Goal: Transaction & Acquisition: Purchase product/service

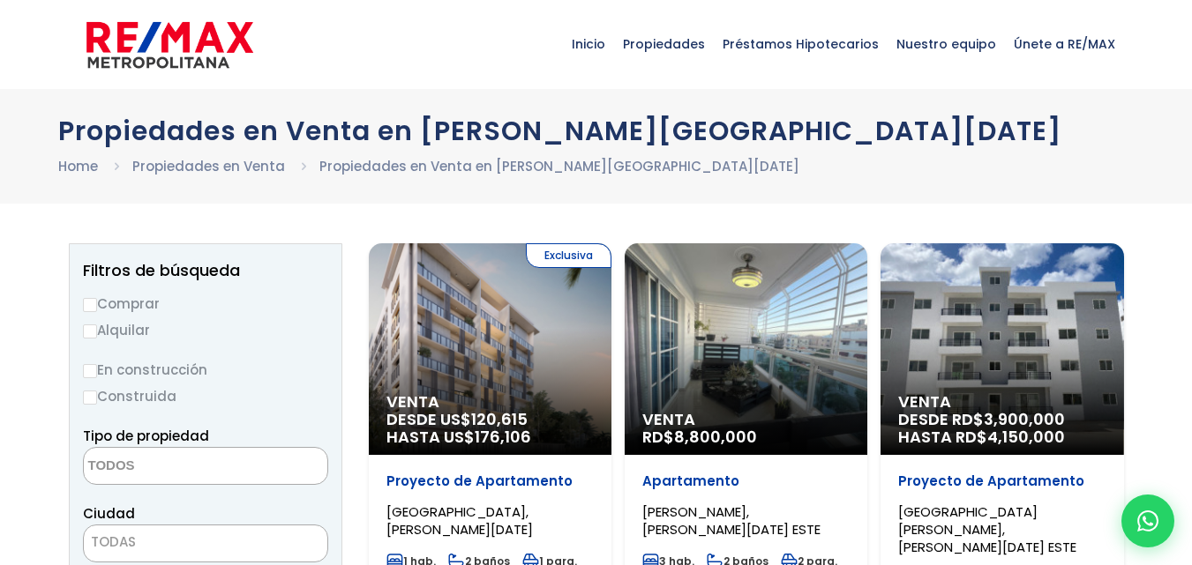
select select
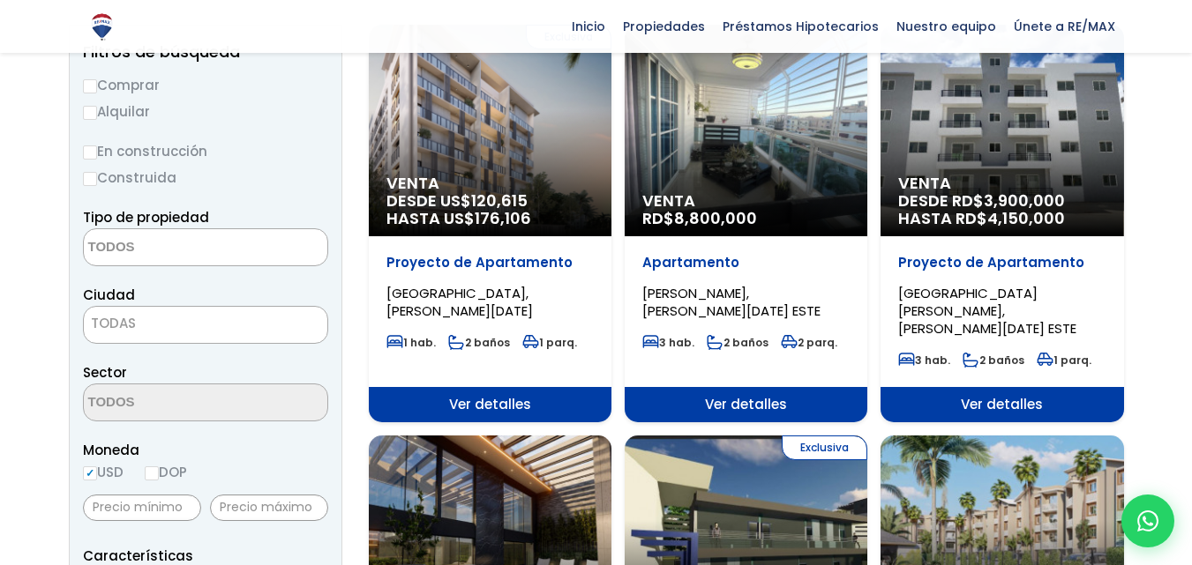
click at [94, 88] on input "Comprar" at bounding box center [90, 86] width 14 height 14
radio input "true"
click at [186, 258] on textarea "Search" at bounding box center [169, 248] width 171 height 38
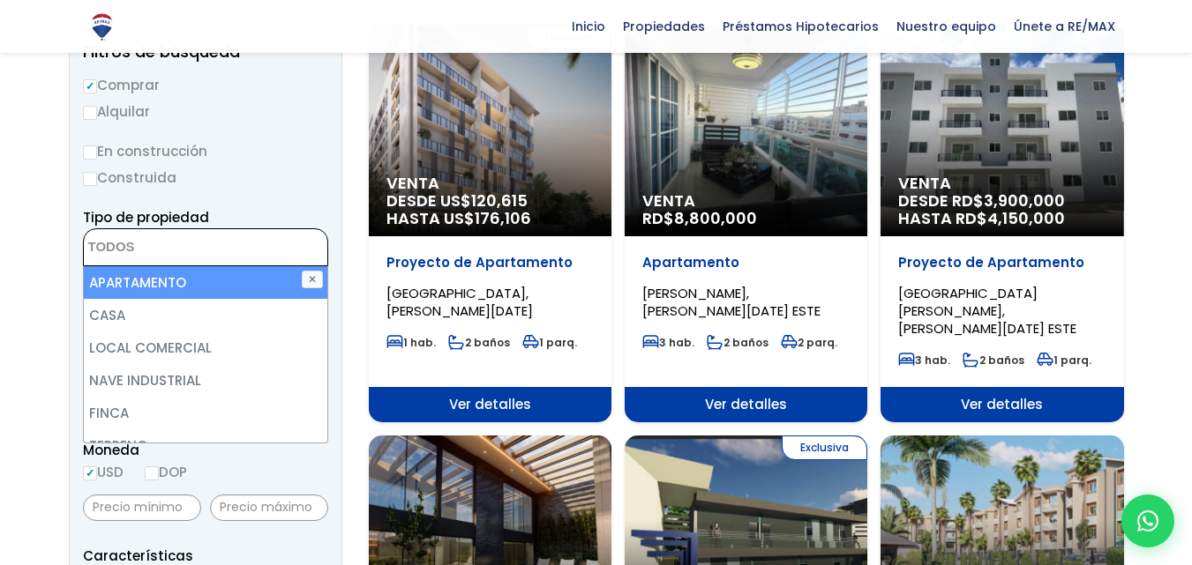
click at [182, 283] on li "APARTAMENTO" at bounding box center [205, 282] width 243 height 33
select select "apartment"
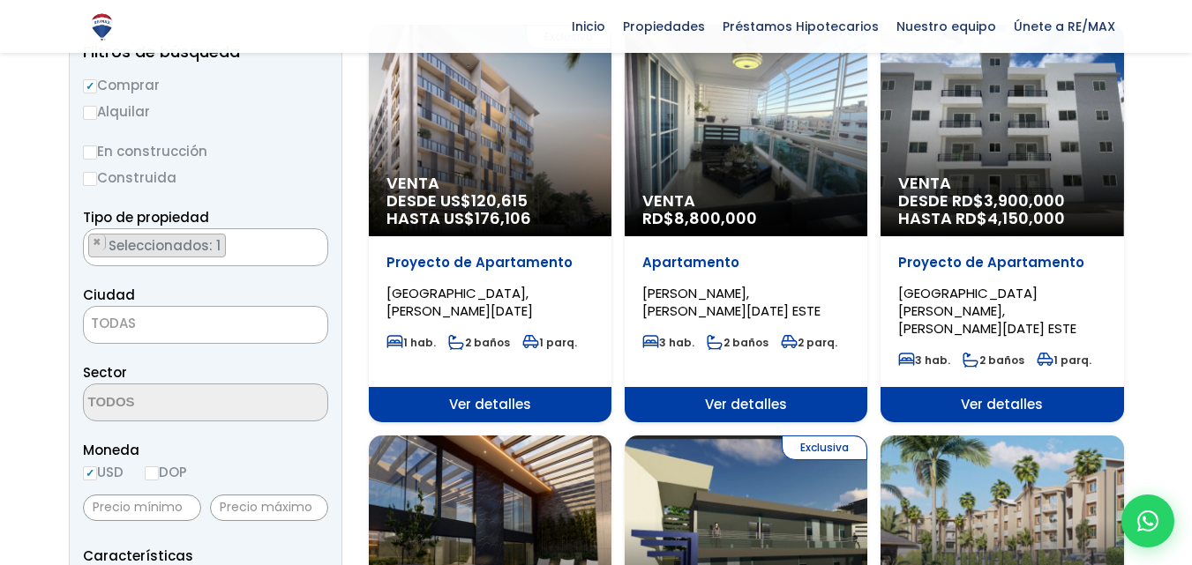
click at [137, 307] on span "TODAS" at bounding box center [205, 325] width 245 height 38
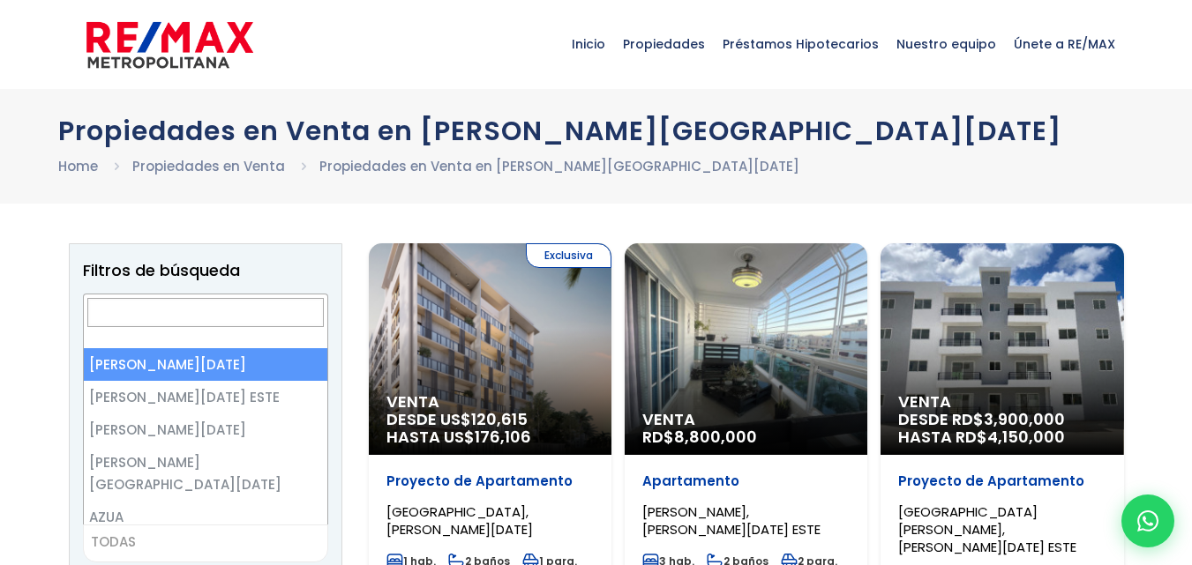
select select "1"
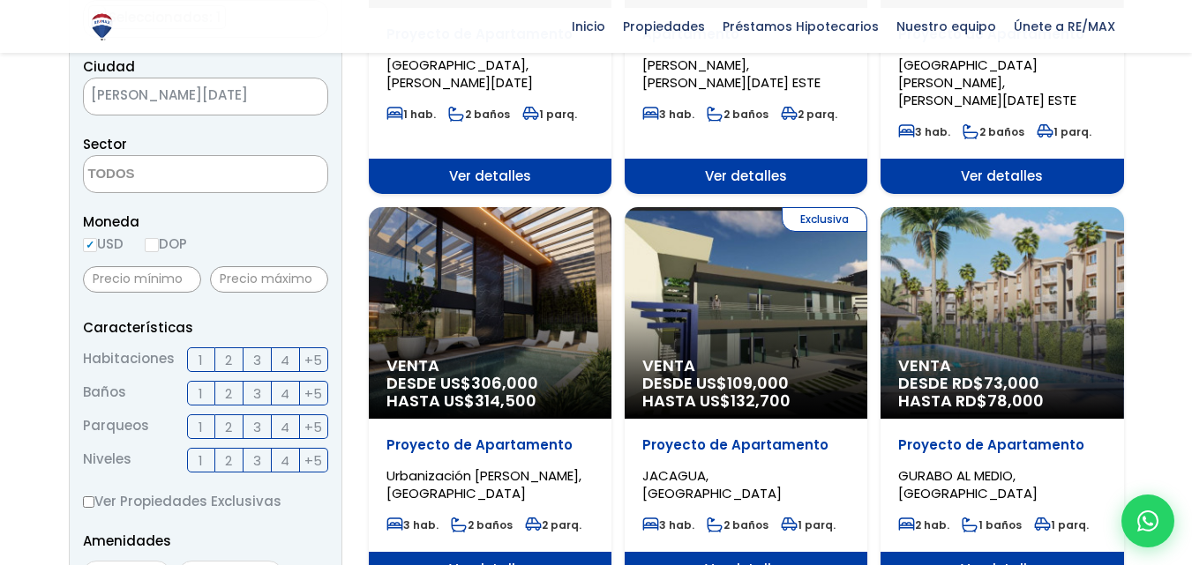
scroll to position [453, 0]
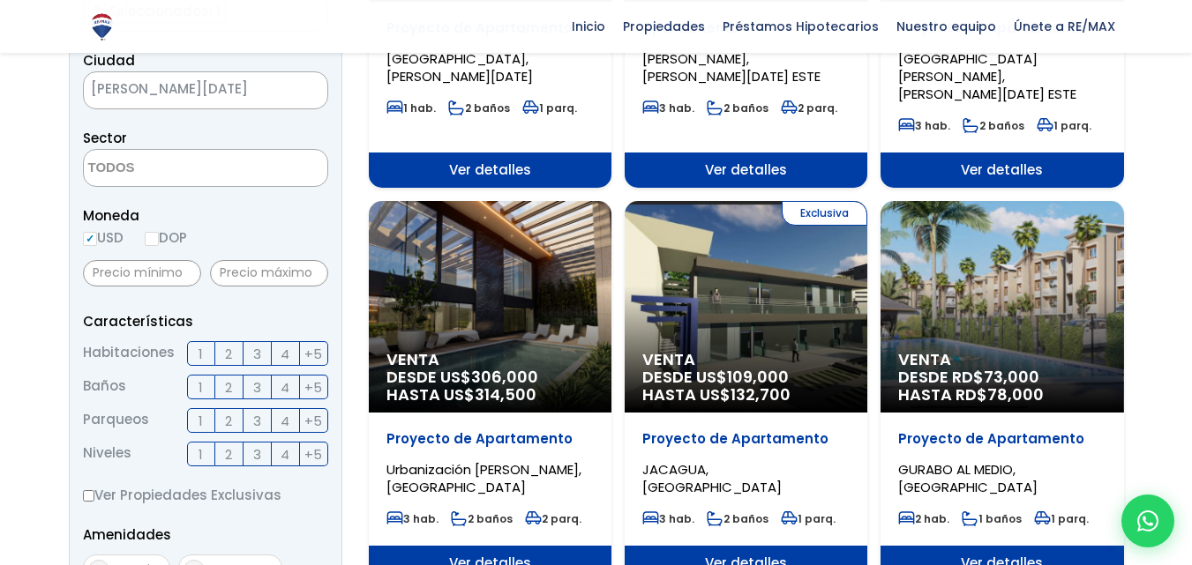
click at [232, 343] on span "2" at bounding box center [228, 354] width 7 height 22
click at [0, 0] on input "2" at bounding box center [0, 0] width 0 height 0
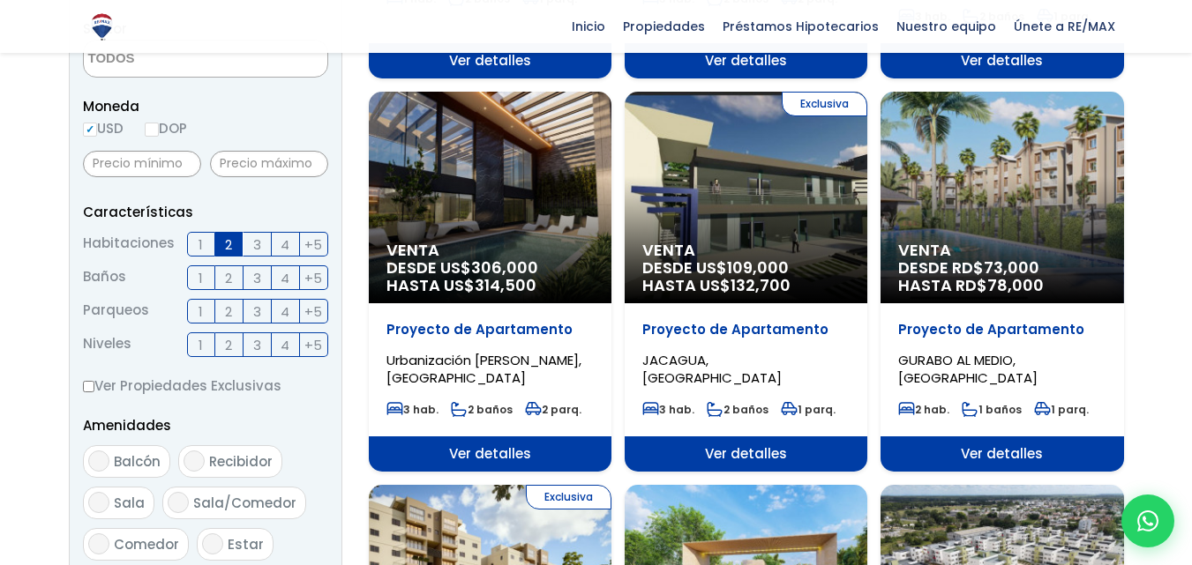
scroll to position [576, 0]
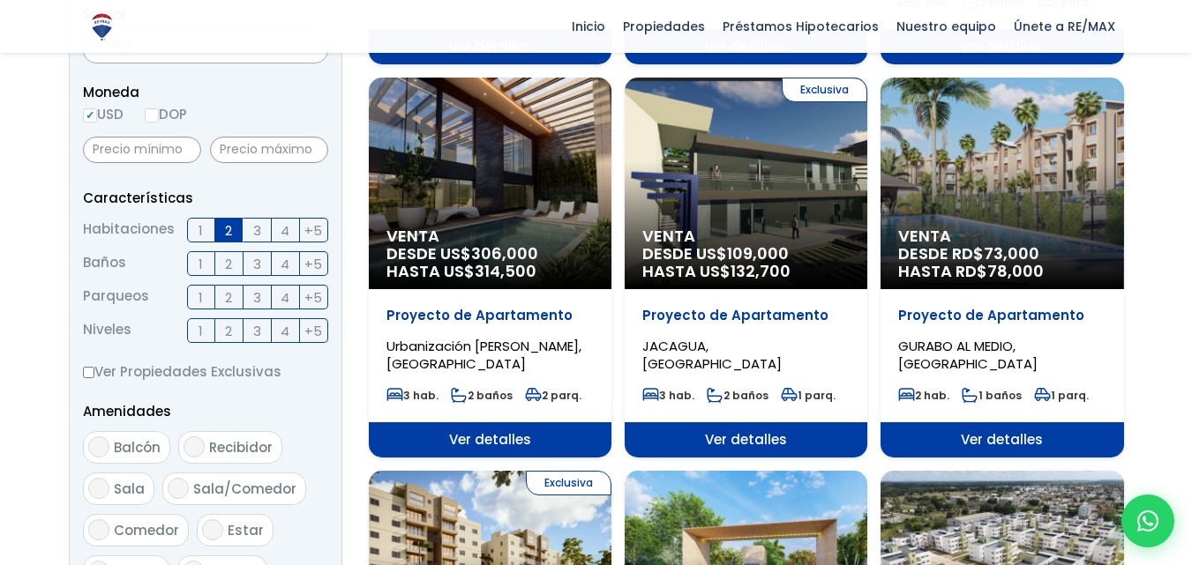
click at [194, 303] on label "1" at bounding box center [201, 297] width 28 height 25
click at [0, 0] on input "1" at bounding box center [0, 0] width 0 height 0
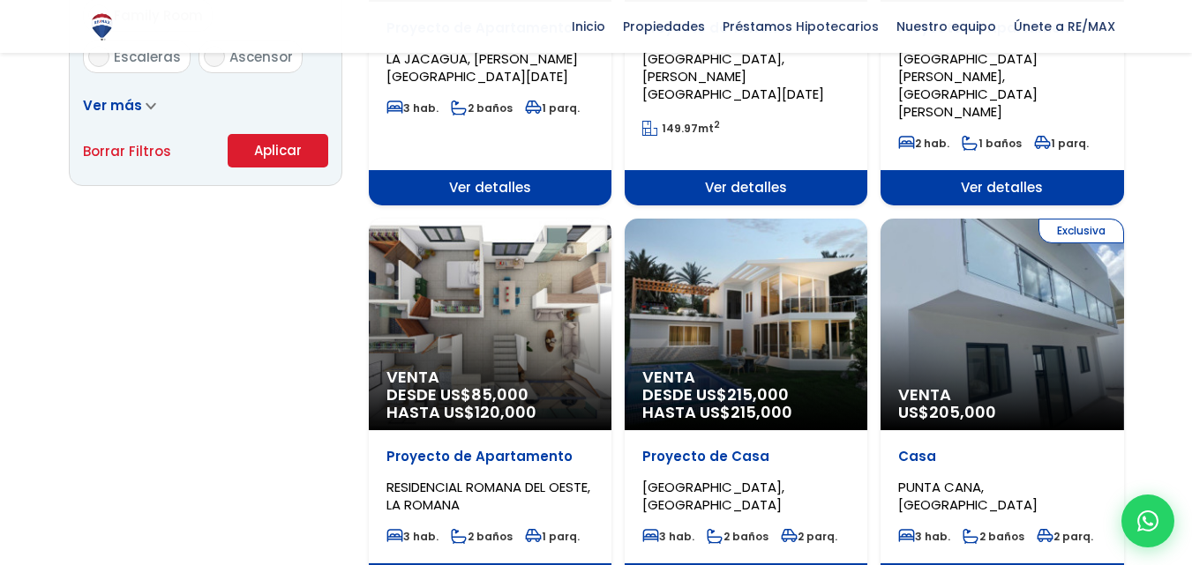
scroll to position [1259, 0]
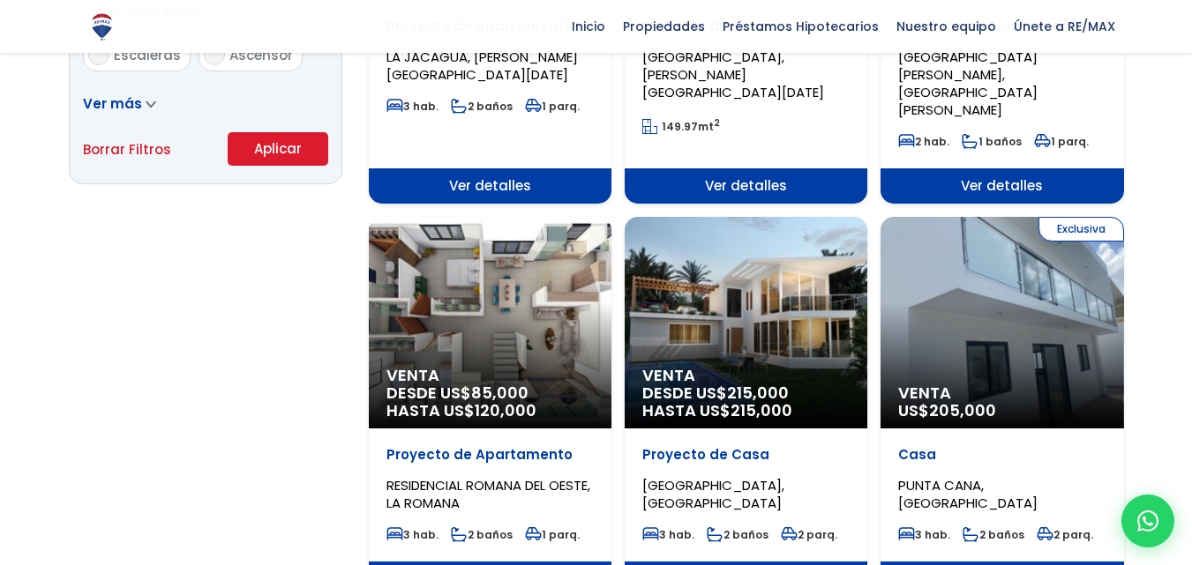
click at [274, 137] on button "Aplicar" at bounding box center [278, 149] width 101 height 34
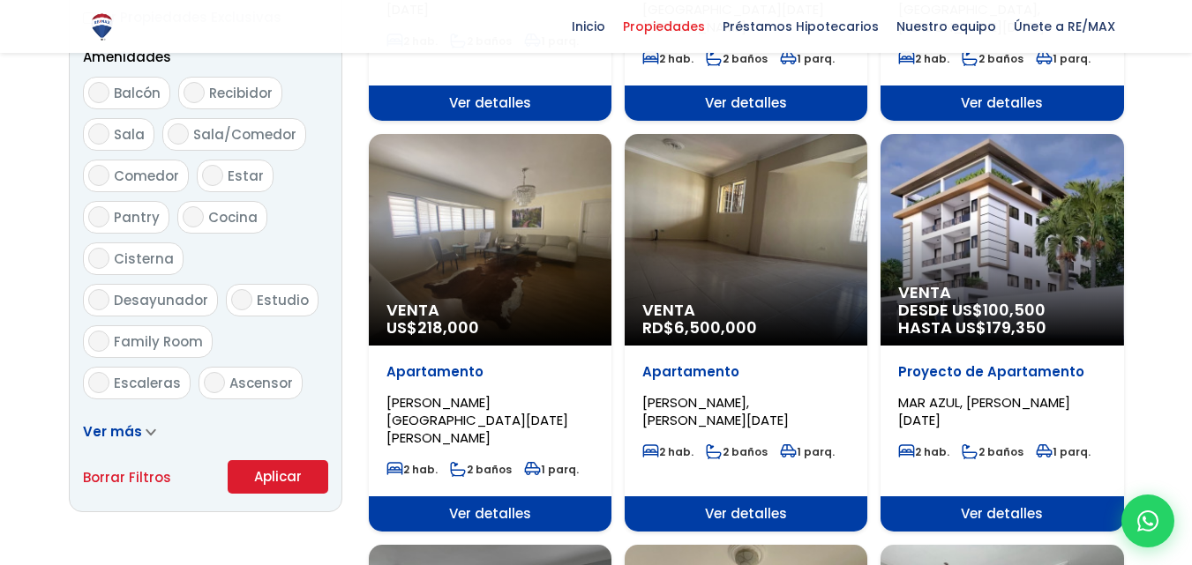
scroll to position [940, 0]
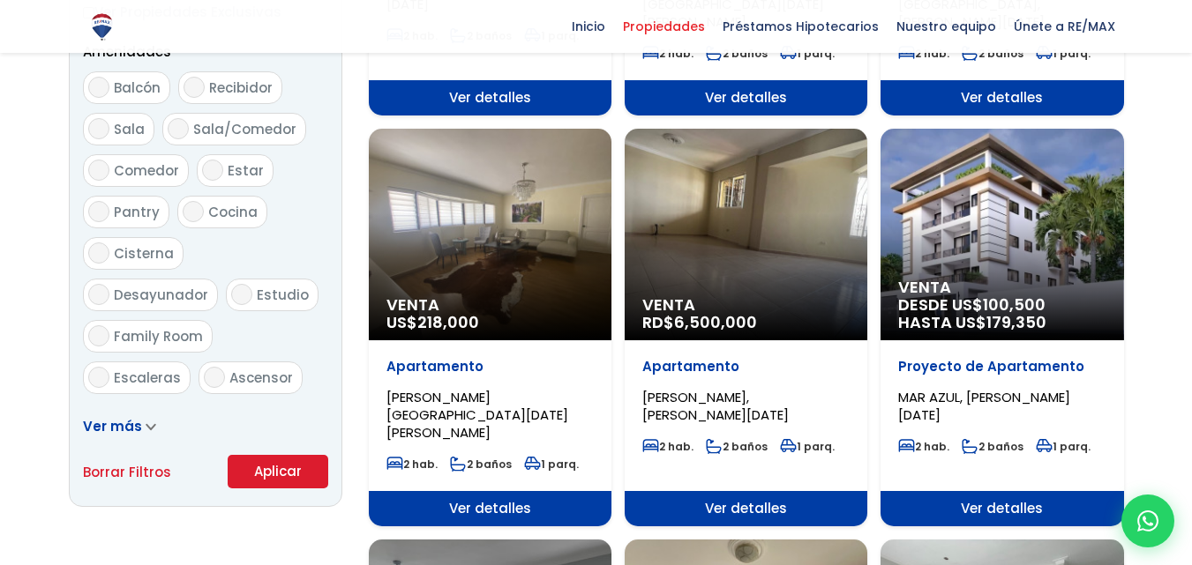
click at [116, 419] on span "Ver más" at bounding box center [112, 426] width 59 height 19
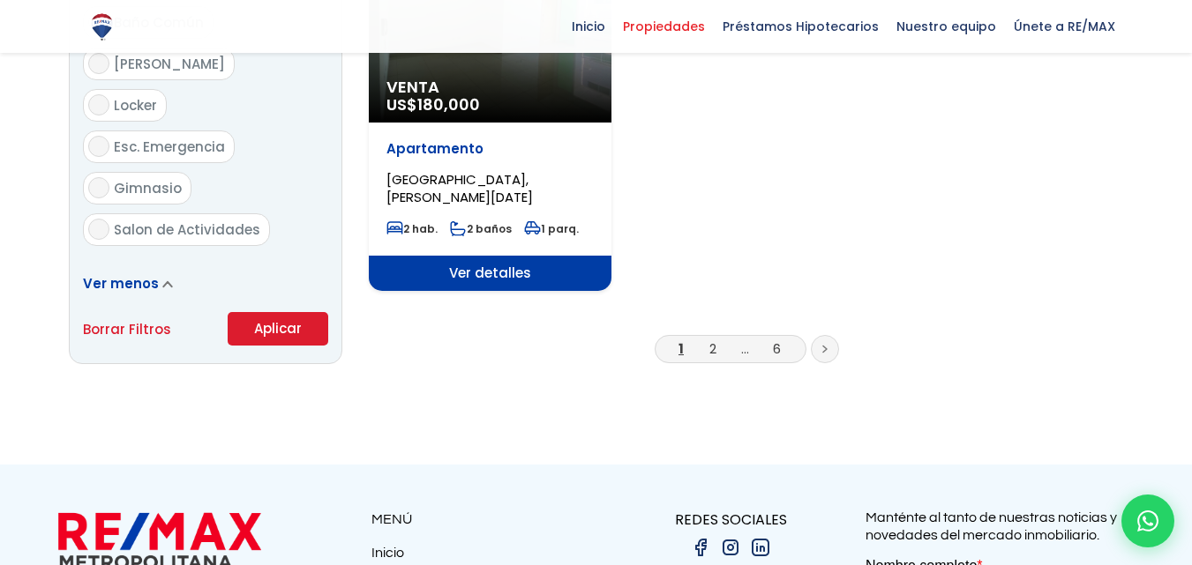
scroll to position [2379, 0]
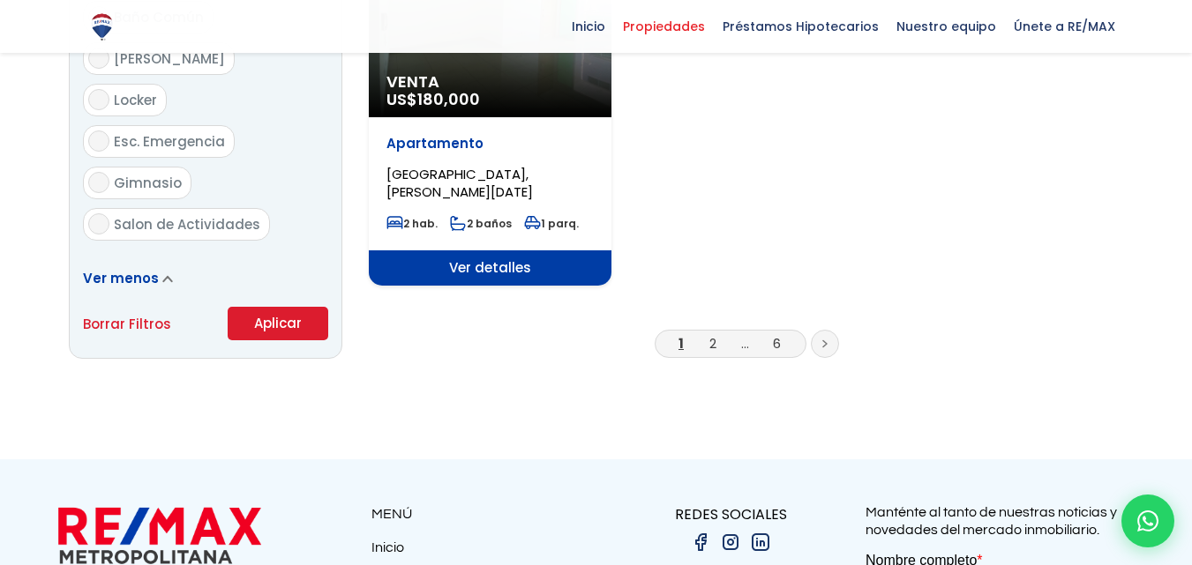
click at [128, 269] on span "Ver menos" at bounding box center [121, 278] width 76 height 19
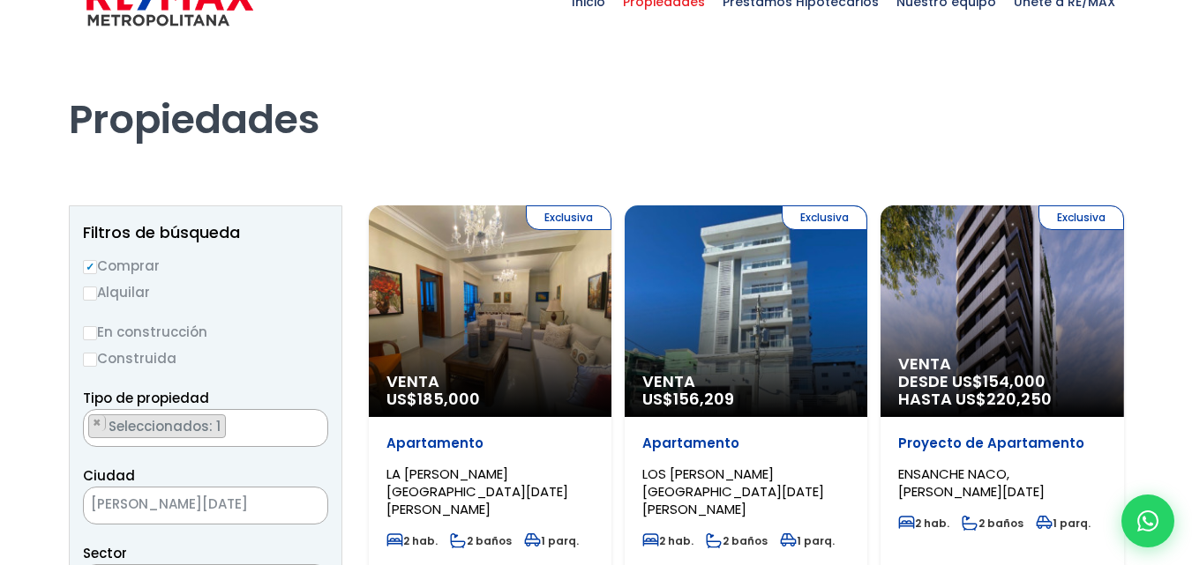
scroll to position [89, 0]
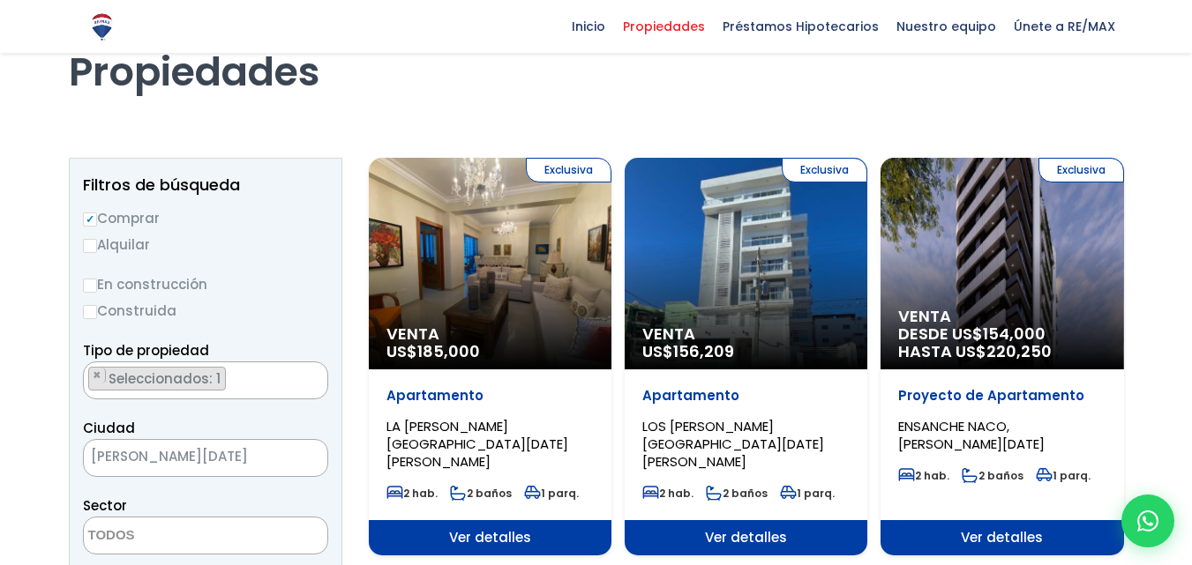
click at [89, 284] on input "En construcción" at bounding box center [90, 286] width 14 height 14
radio input "true"
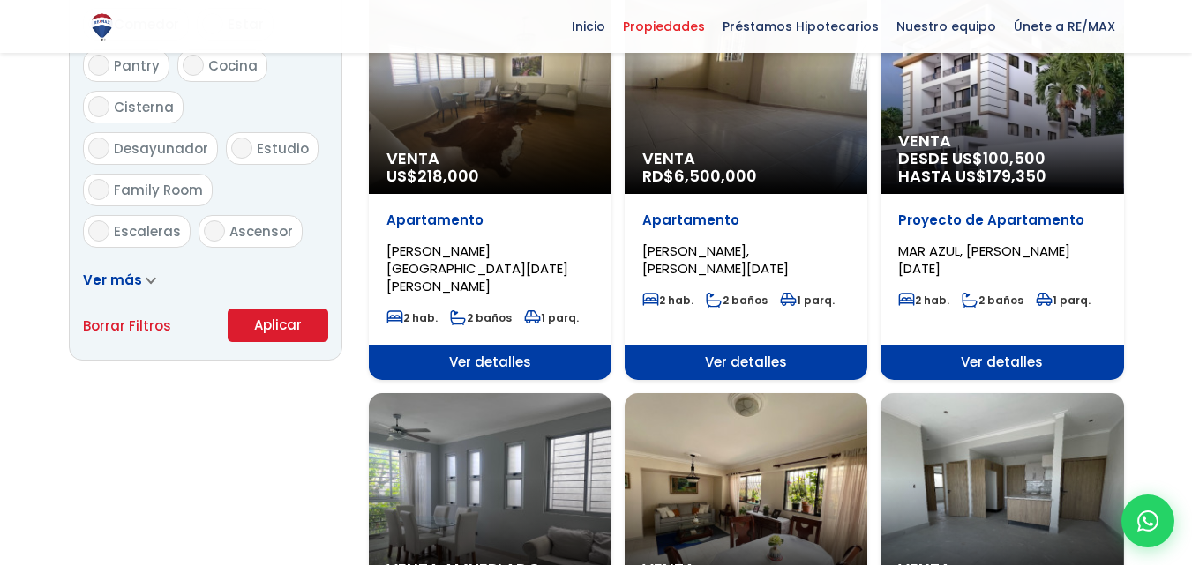
scroll to position [1105, 0]
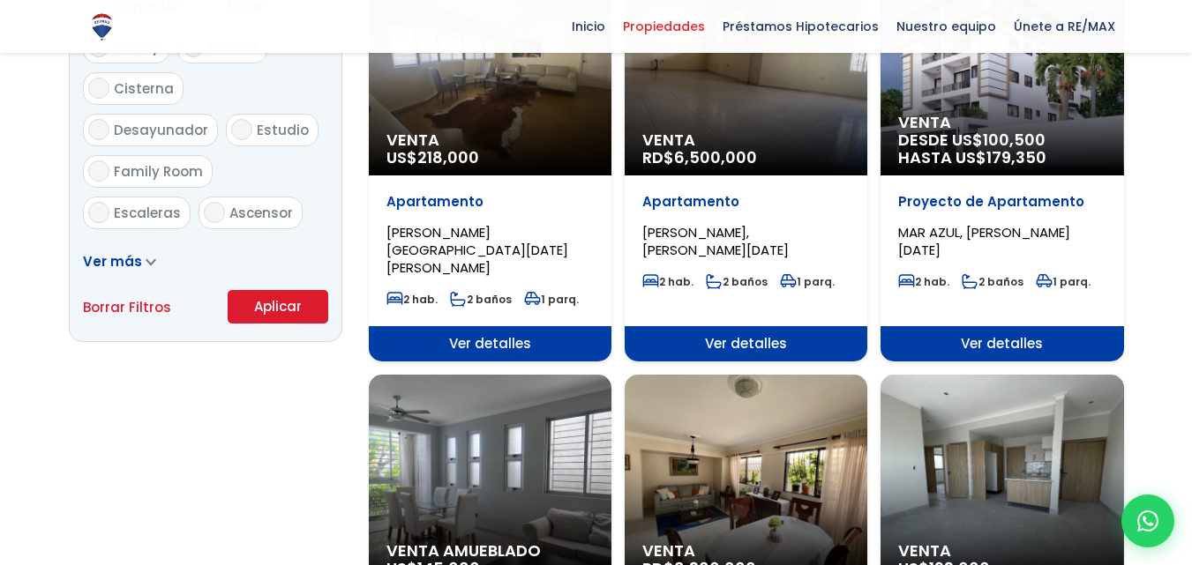
click at [303, 318] on button "Aplicar" at bounding box center [278, 307] width 101 height 34
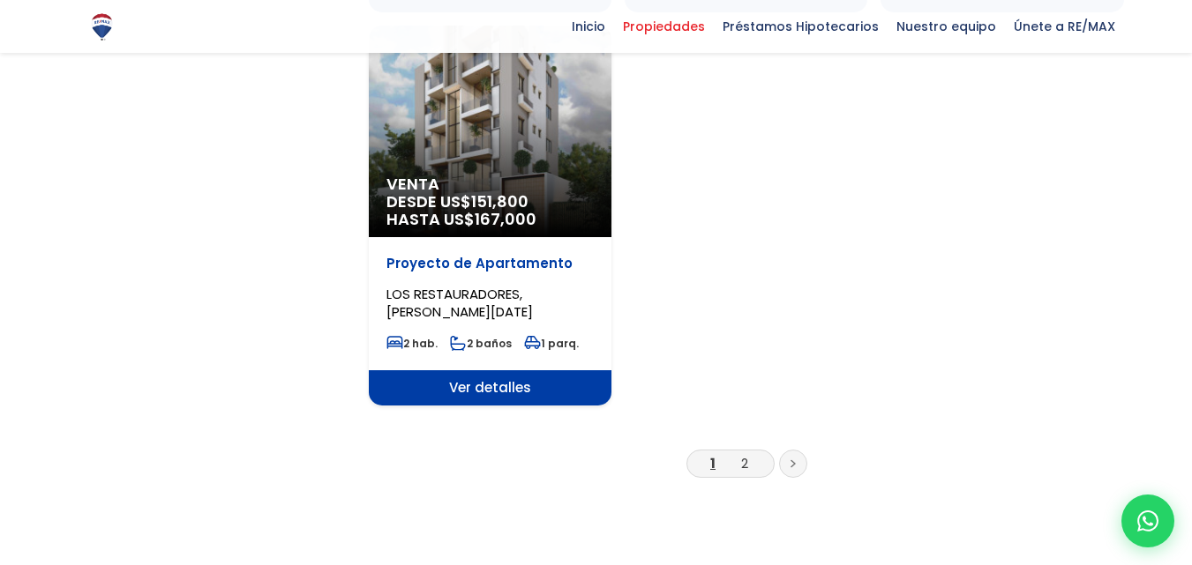
scroll to position [2287, 0]
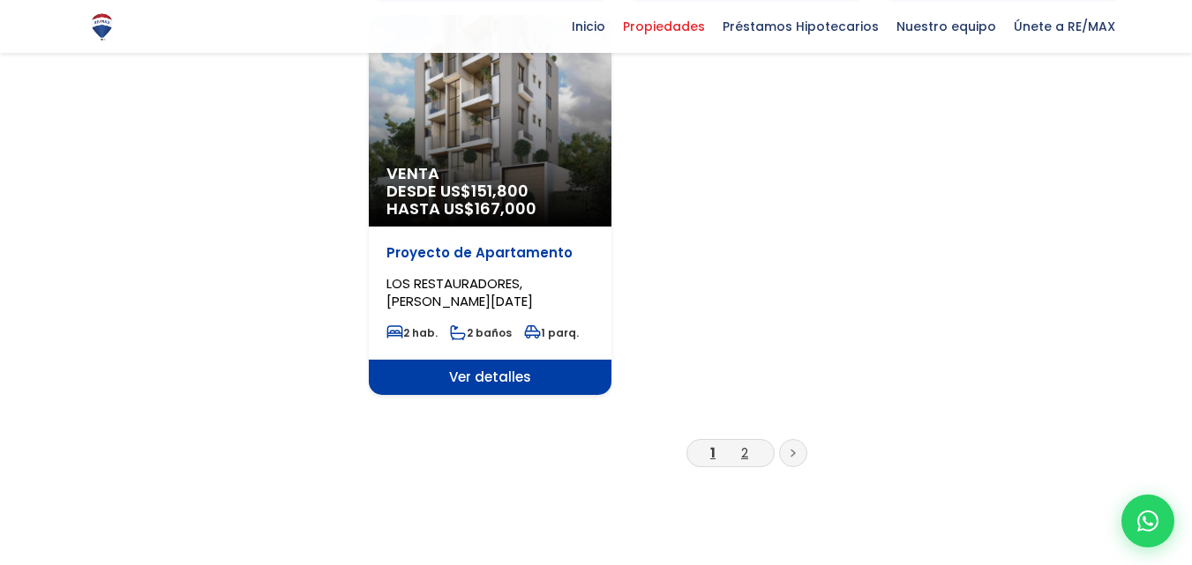
click at [746, 444] on link "2" at bounding box center [744, 453] width 7 height 19
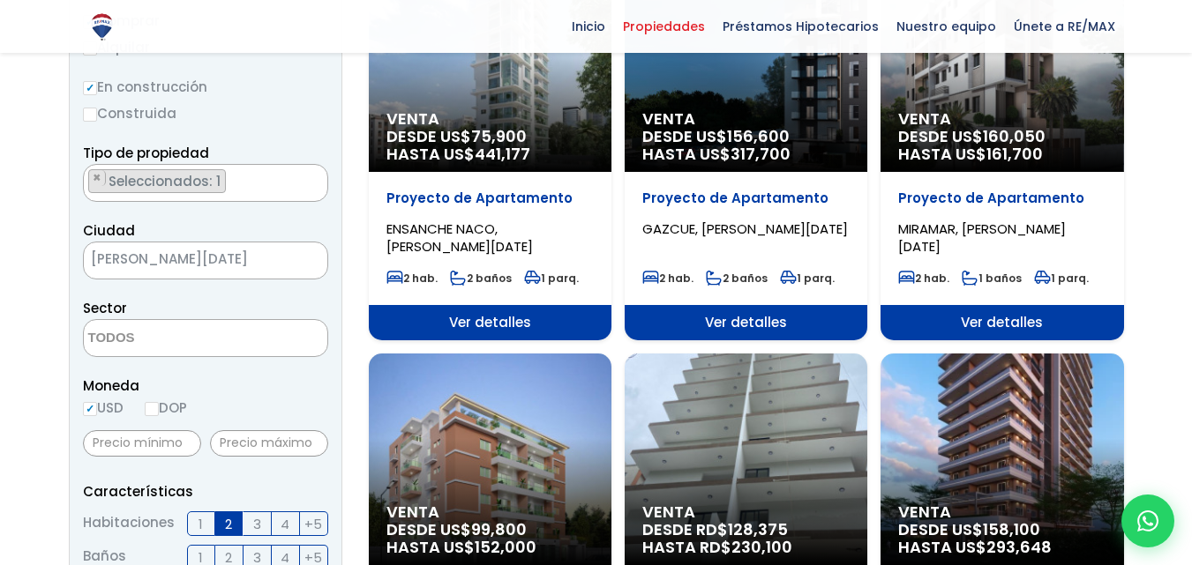
scroll to position [341, 0]
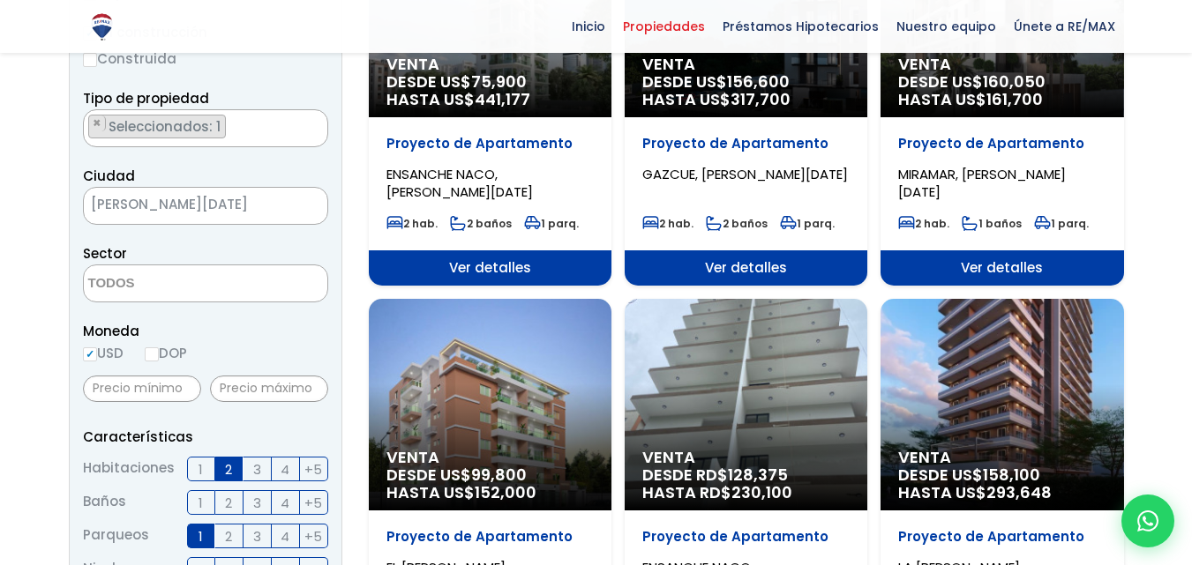
click at [214, 209] on span "[PERSON_NAME][DATE]" at bounding box center [183, 204] width 199 height 25
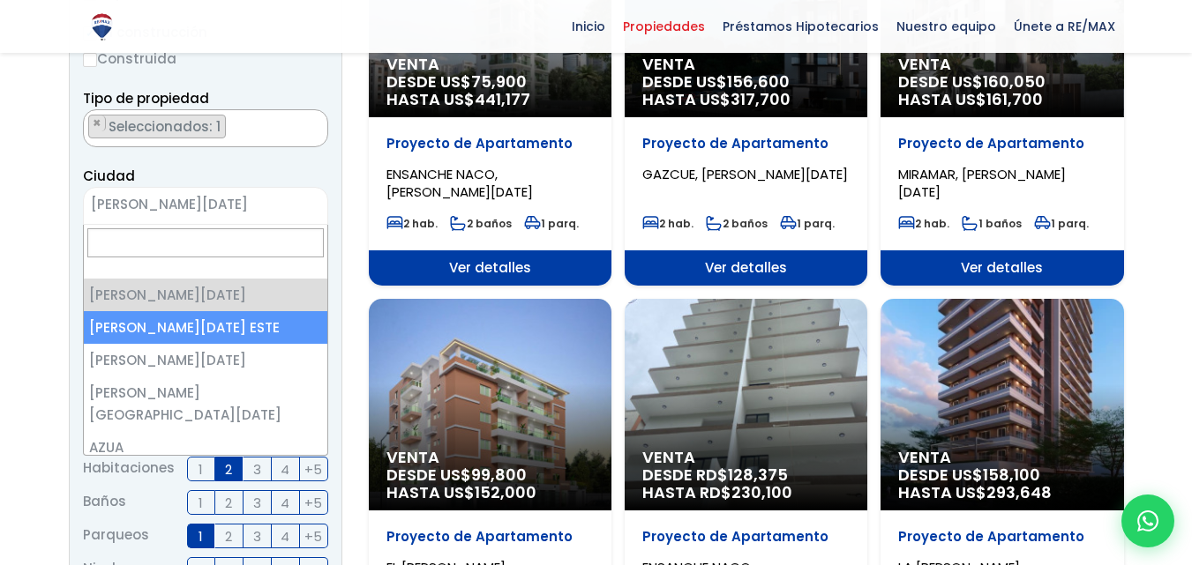
select select "148"
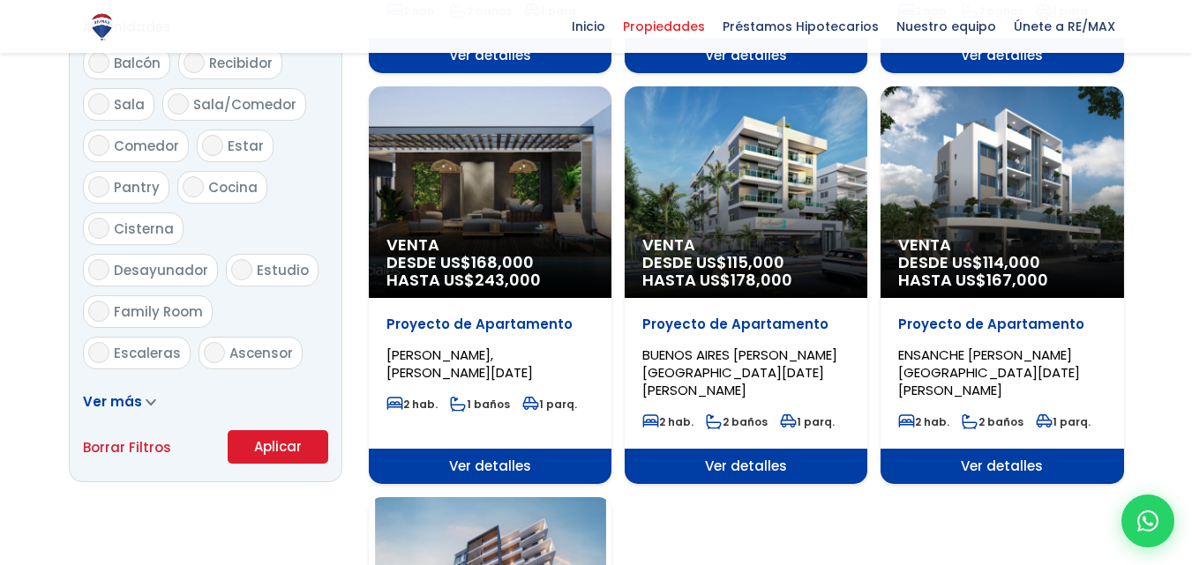
scroll to position [1100, 0]
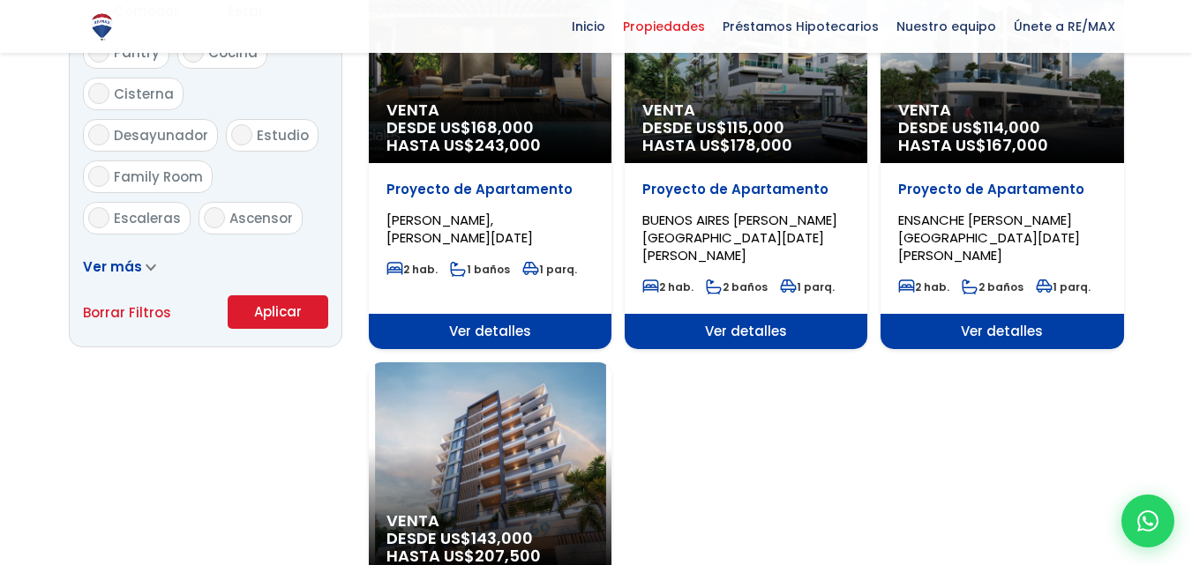
click at [243, 313] on button "Aplicar" at bounding box center [278, 313] width 101 height 34
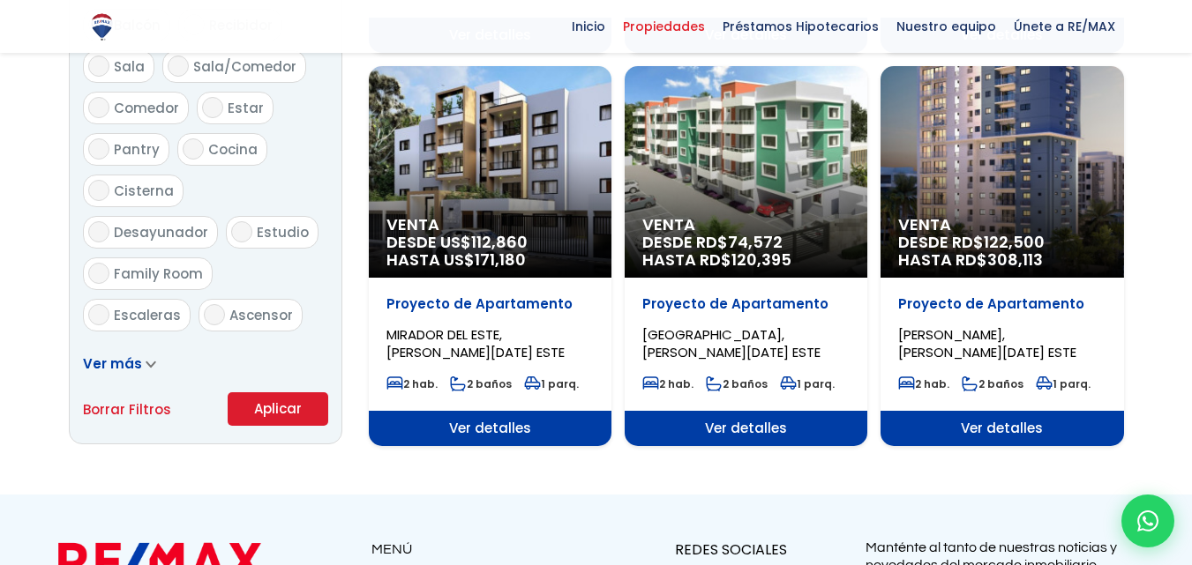
scroll to position [1021, 0]
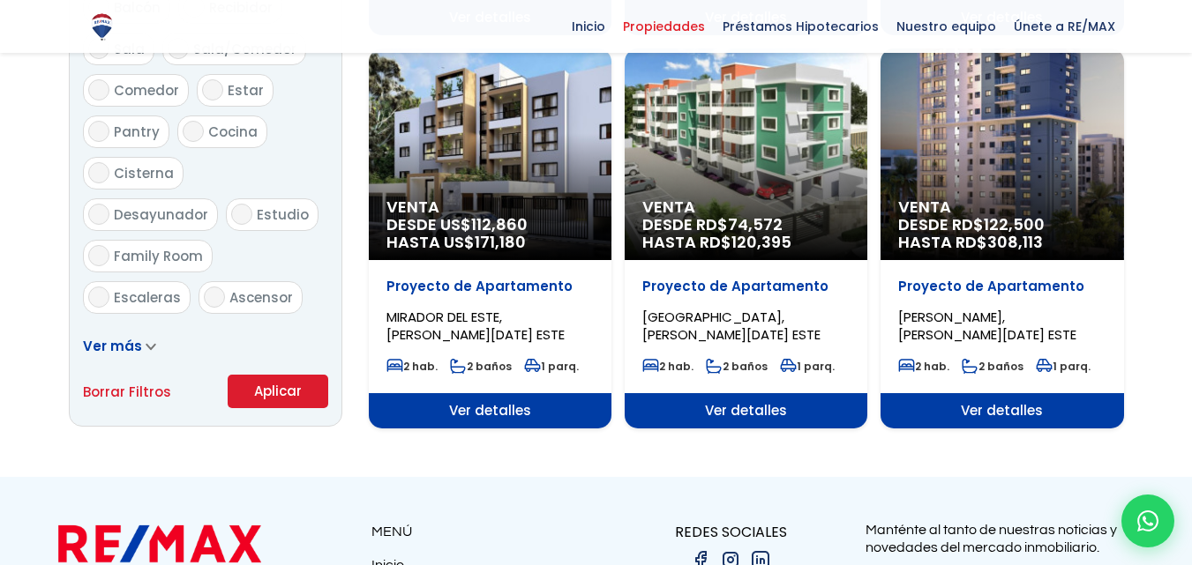
click at [721, 216] on span "DESDE RD$ 74,572 HASTA RD$ 120,395" at bounding box center [745, 233] width 207 height 35
